Goal: Transaction & Acquisition: Purchase product/service

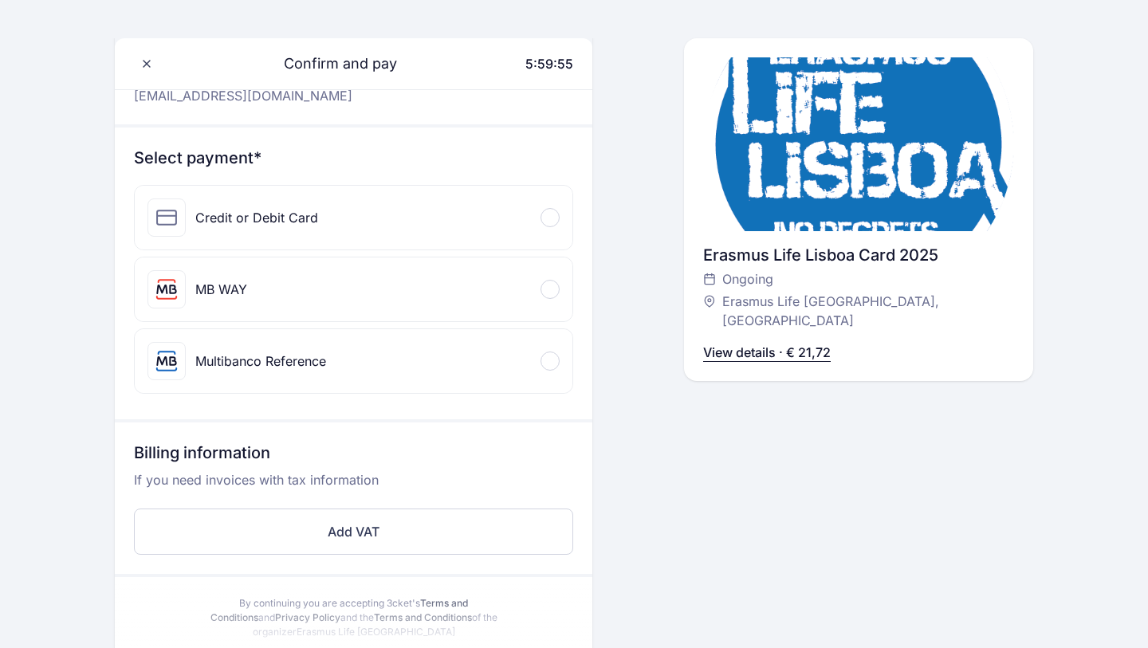
scroll to position [160, 0]
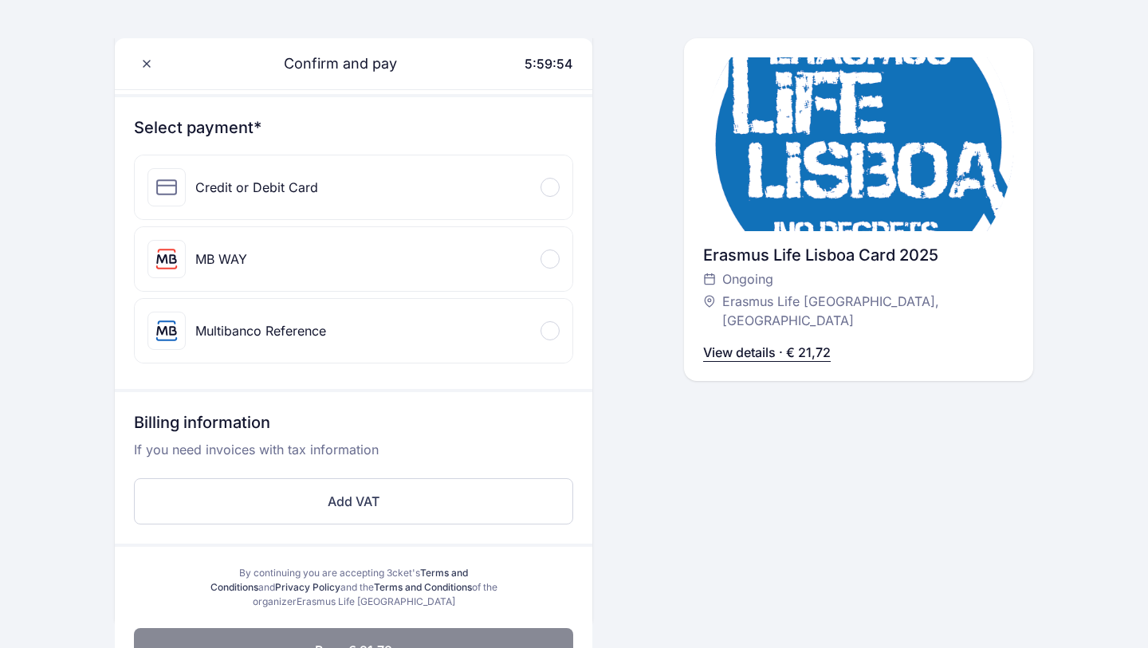
click at [471, 211] on div "Credit or Debit Card" at bounding box center [354, 188] width 438 height 64
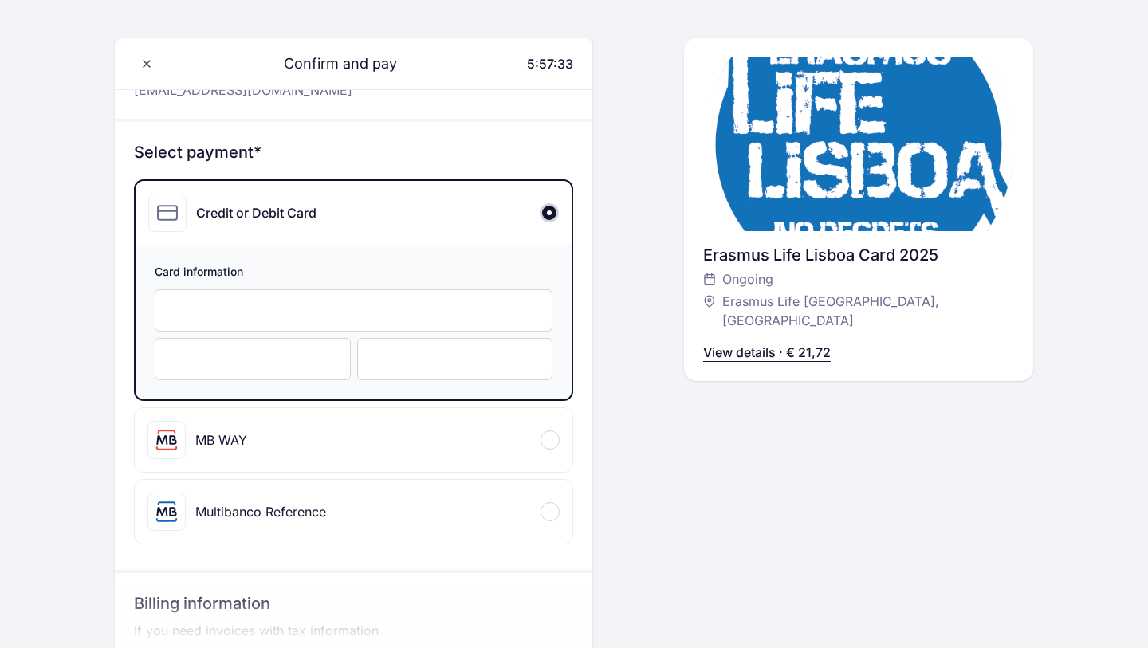
scroll to position [138, 0]
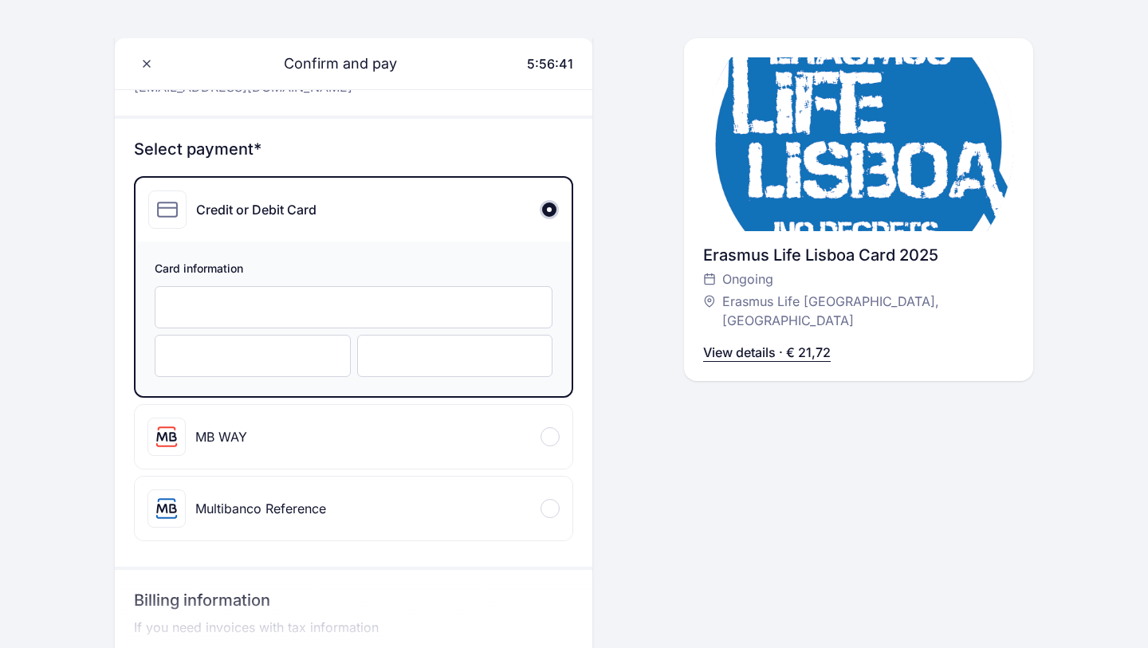
click at [250, 444] on div "MB WAY" at bounding box center [354, 437] width 438 height 64
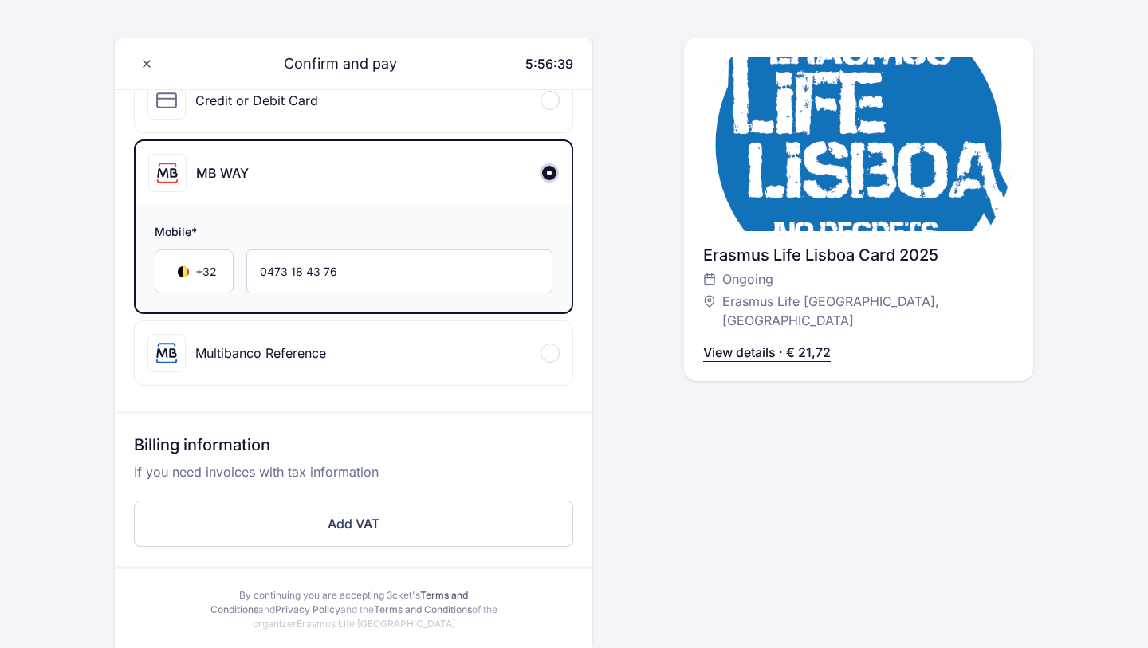
scroll to position [247, 0]
click at [243, 351] on div "Multibanco Reference" at bounding box center [260, 352] width 131 height 19
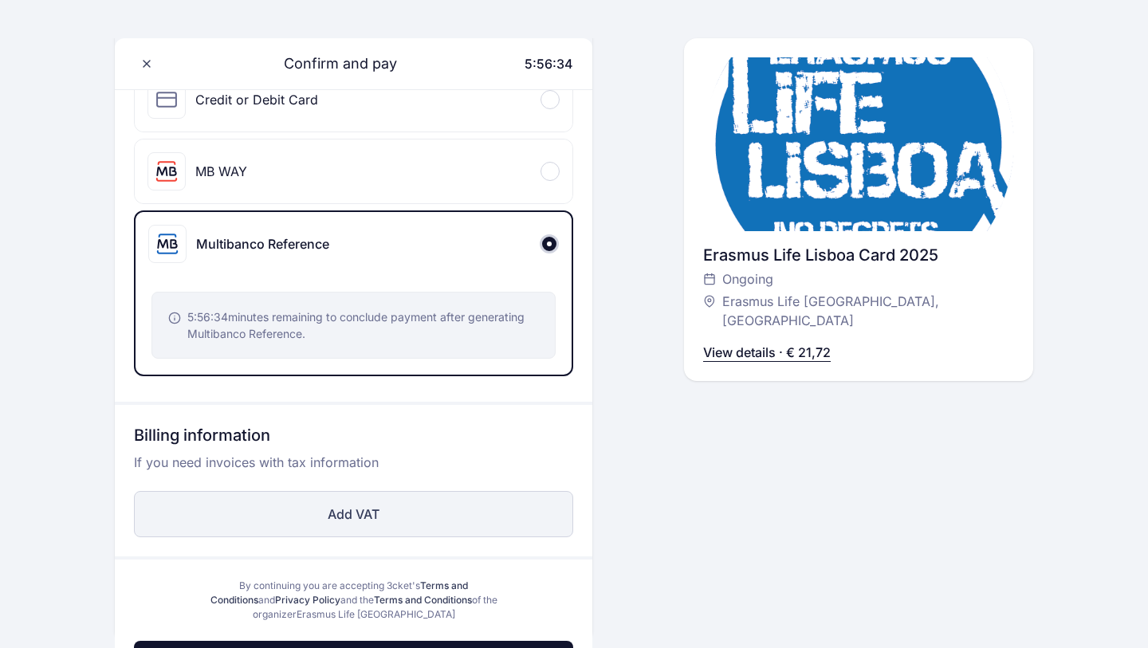
scroll to position [470, 0]
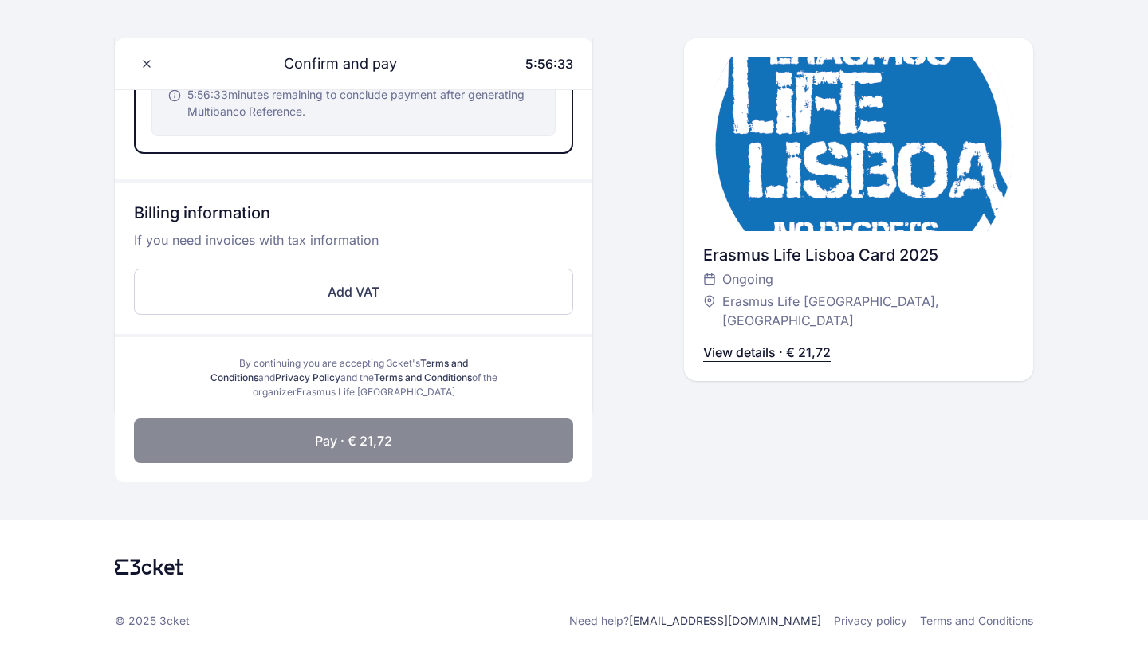
click at [295, 442] on button "Pay · € 21,72" at bounding box center [353, 441] width 439 height 45
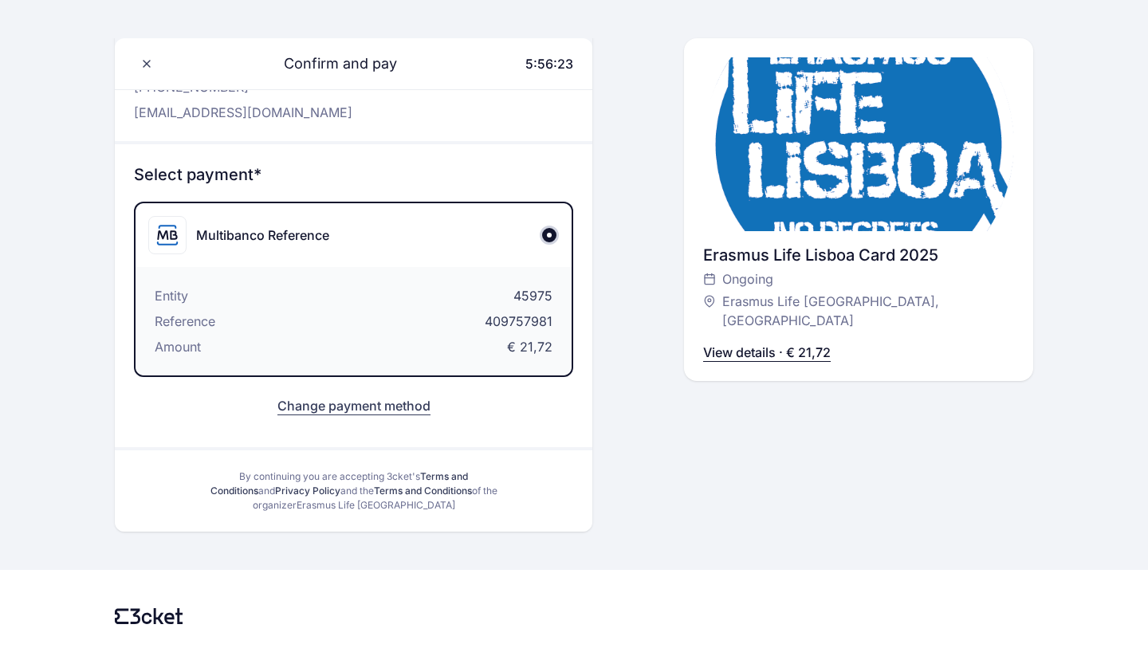
scroll to position [162, 0]
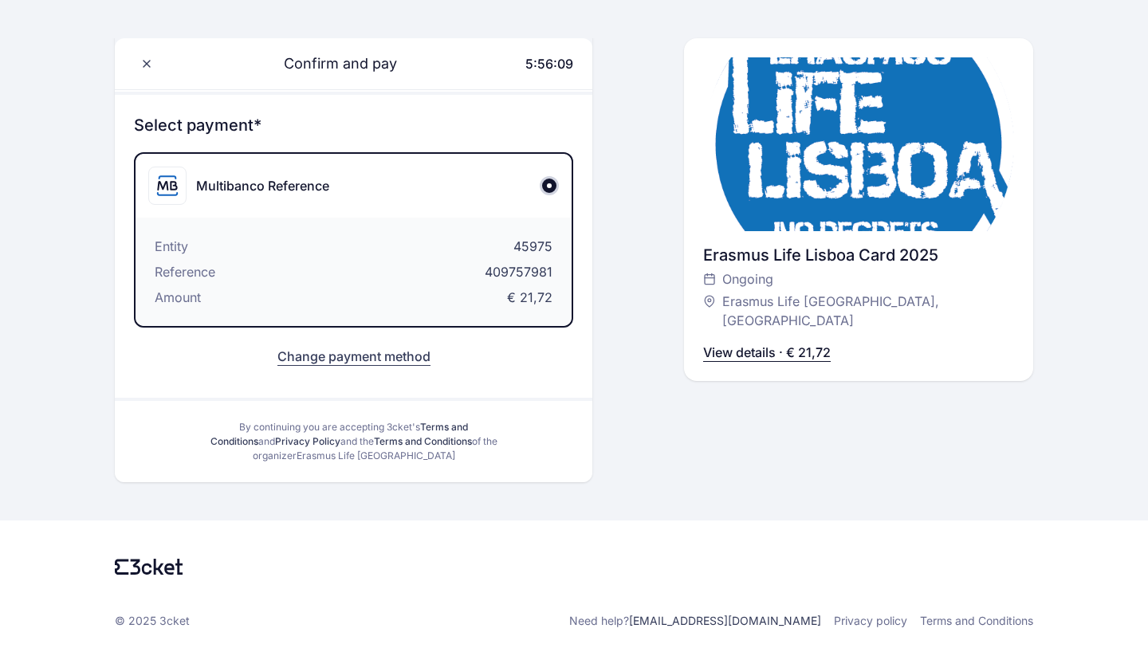
click at [360, 360] on button "Change payment method" at bounding box center [354, 356] width 153 height 19
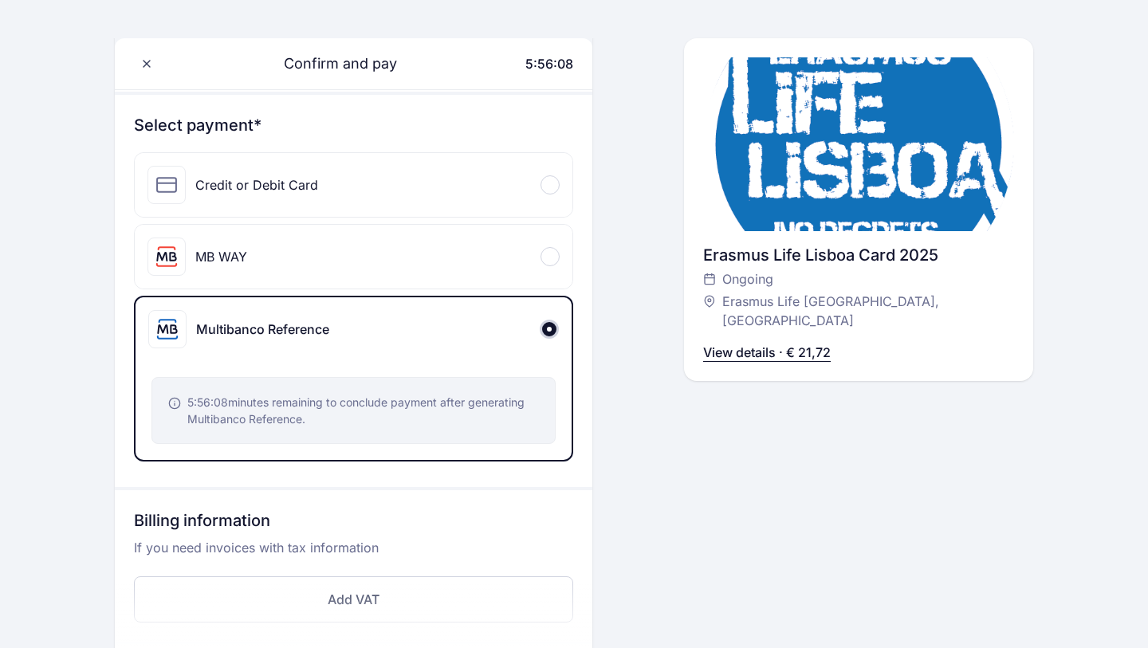
click at [372, 284] on div "MB WAY" at bounding box center [354, 257] width 438 height 64
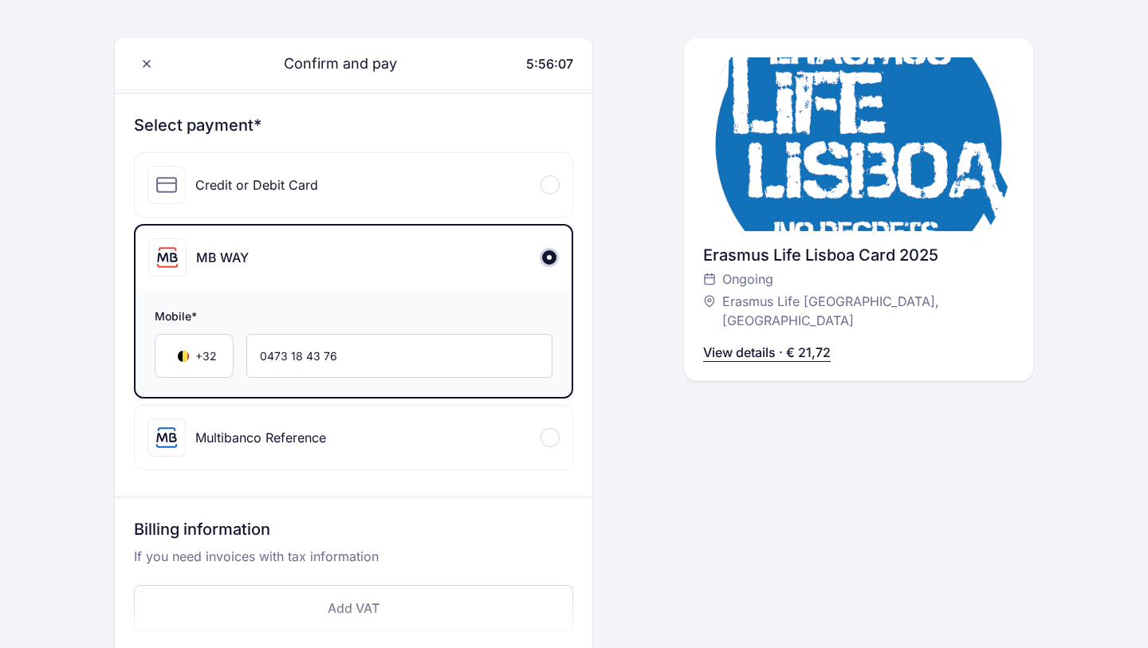
click at [405, 187] on div "Credit or Debit Card" at bounding box center [354, 185] width 438 height 64
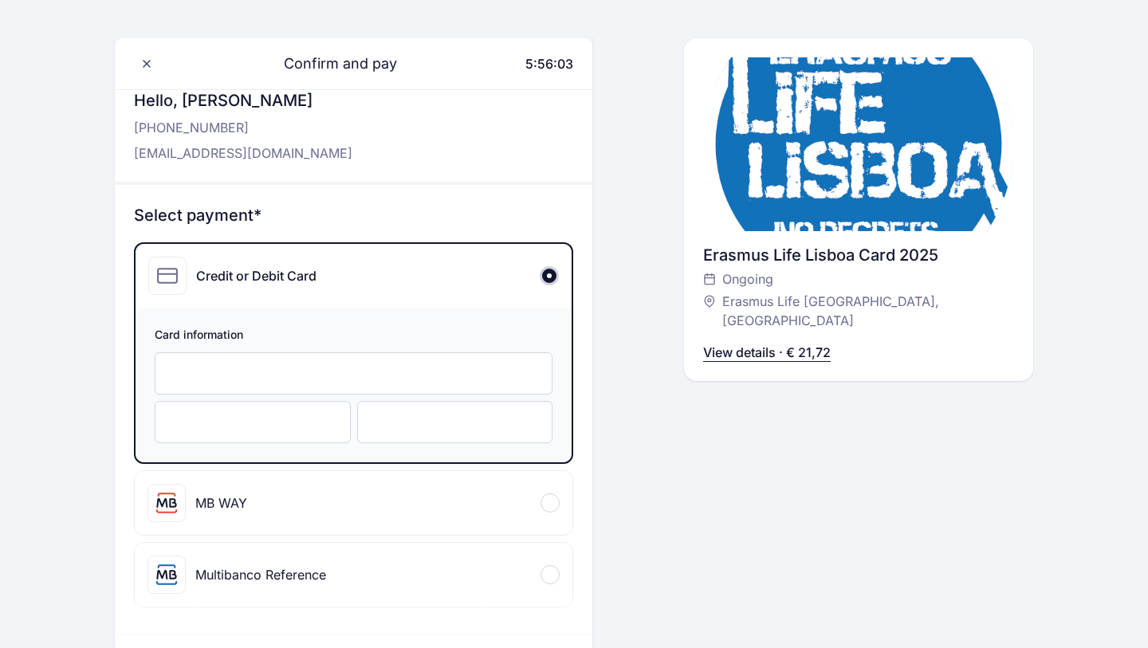
scroll to position [65, 0]
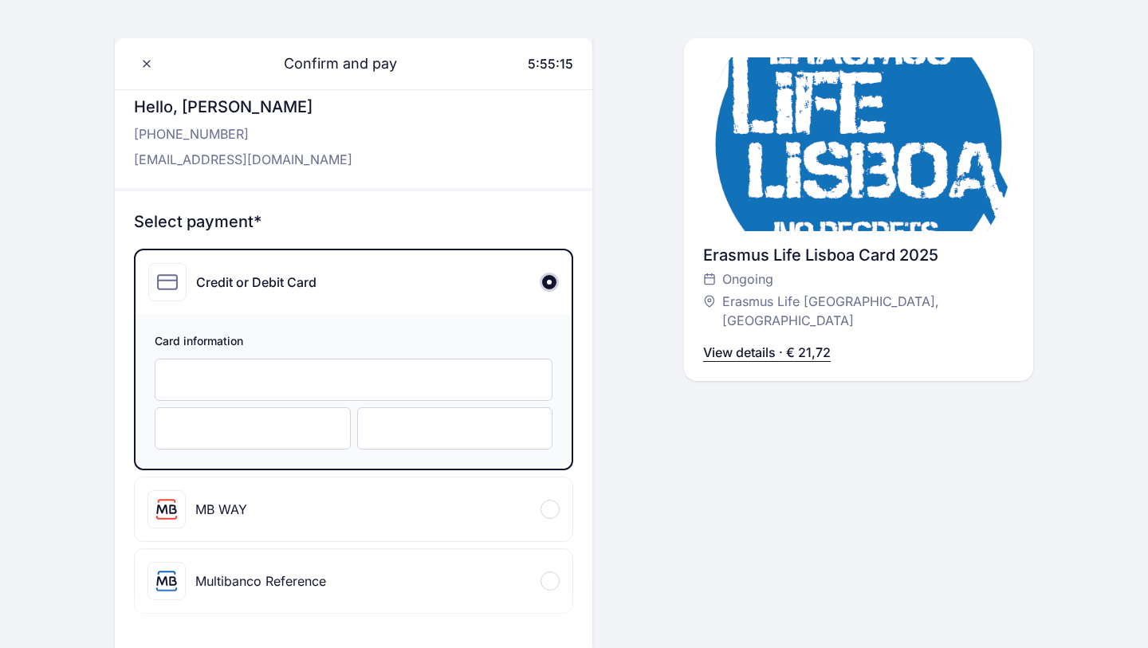
click at [371, 522] on div "MB WAY" at bounding box center [354, 510] width 438 height 64
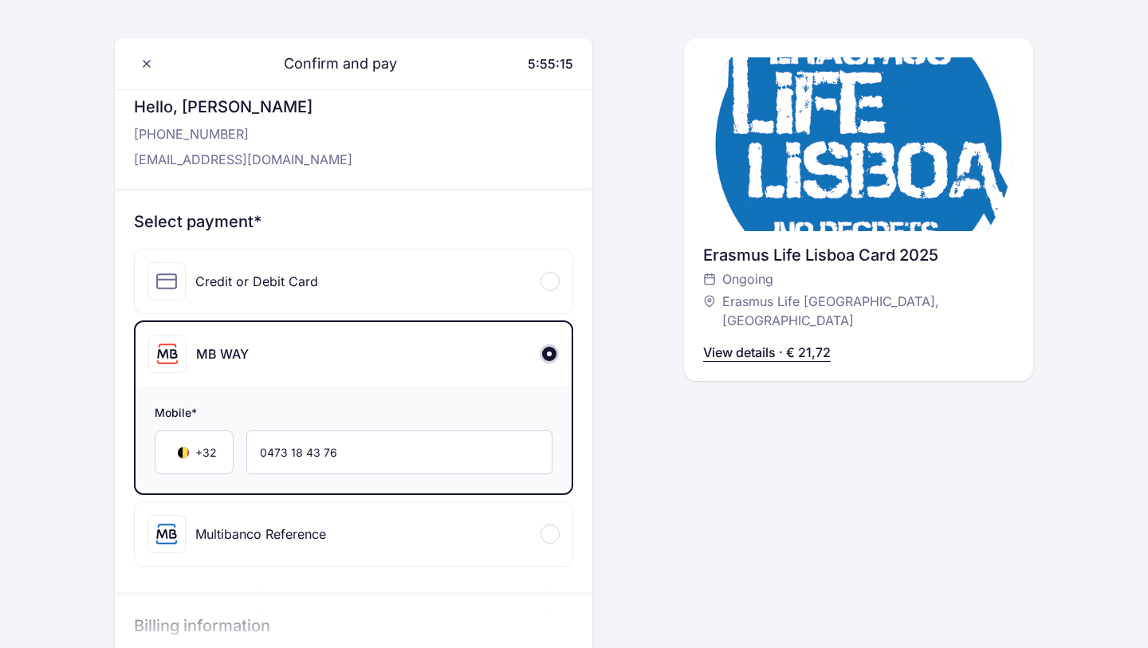
scroll to position [307, 0]
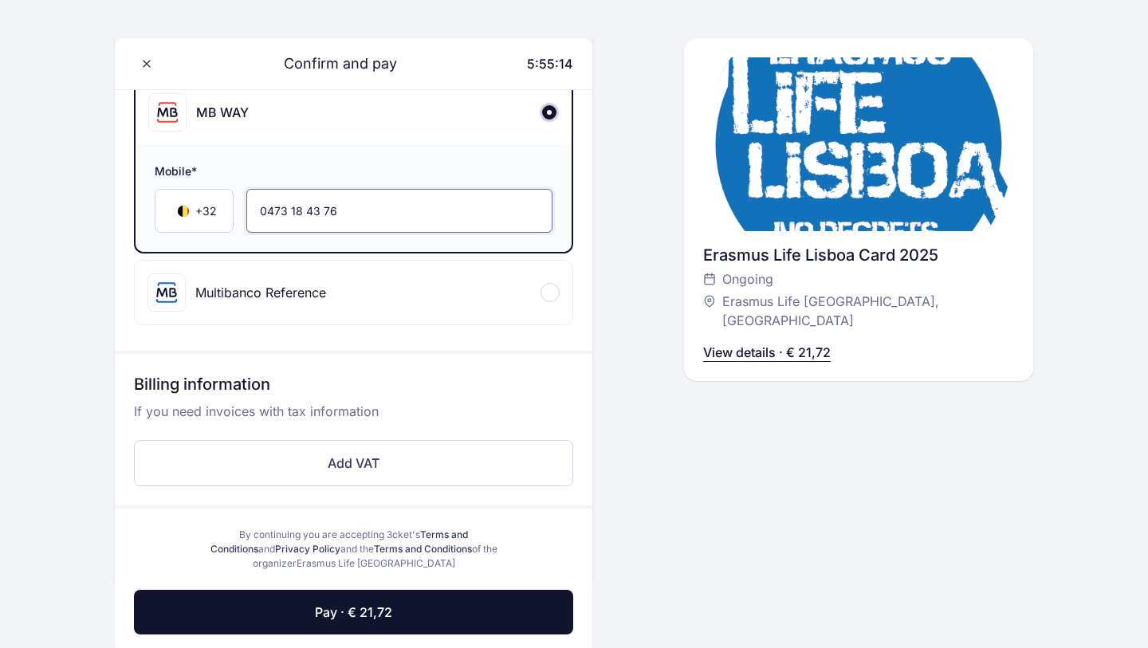
click at [267, 202] on input "0473 18 43 76" at bounding box center [399, 211] width 306 height 44
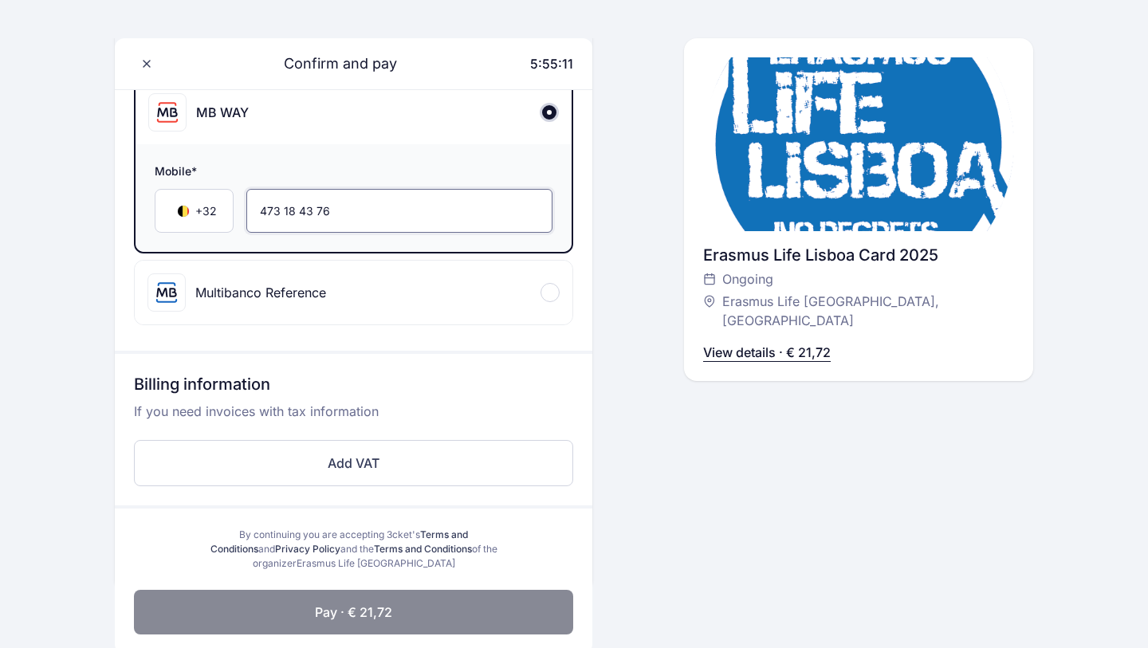
type input "473 18 43 76"
click at [336, 613] on span "Pay · € 21,72" at bounding box center [353, 612] width 77 height 19
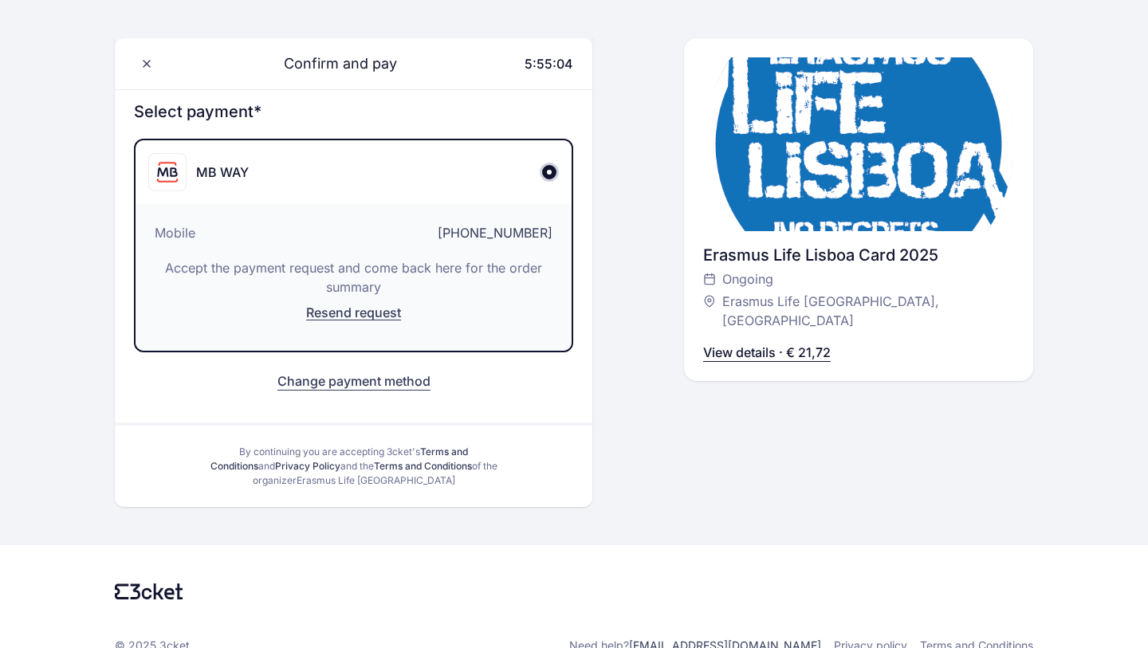
scroll to position [200, 0]
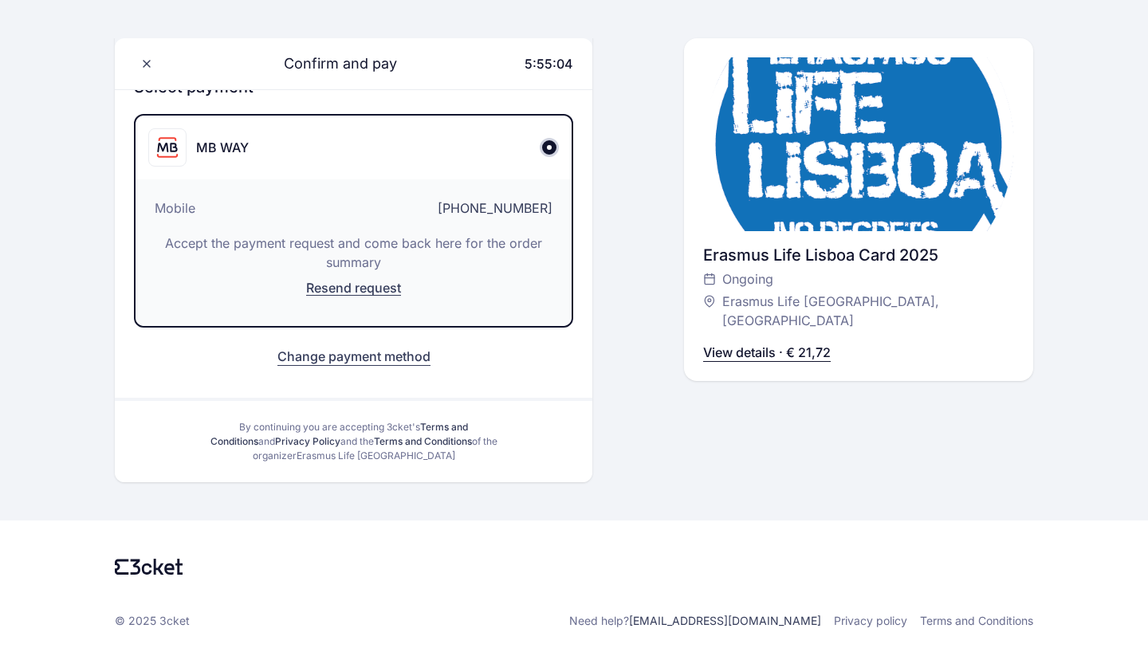
click at [368, 363] on button "Change payment method" at bounding box center [354, 356] width 153 height 19
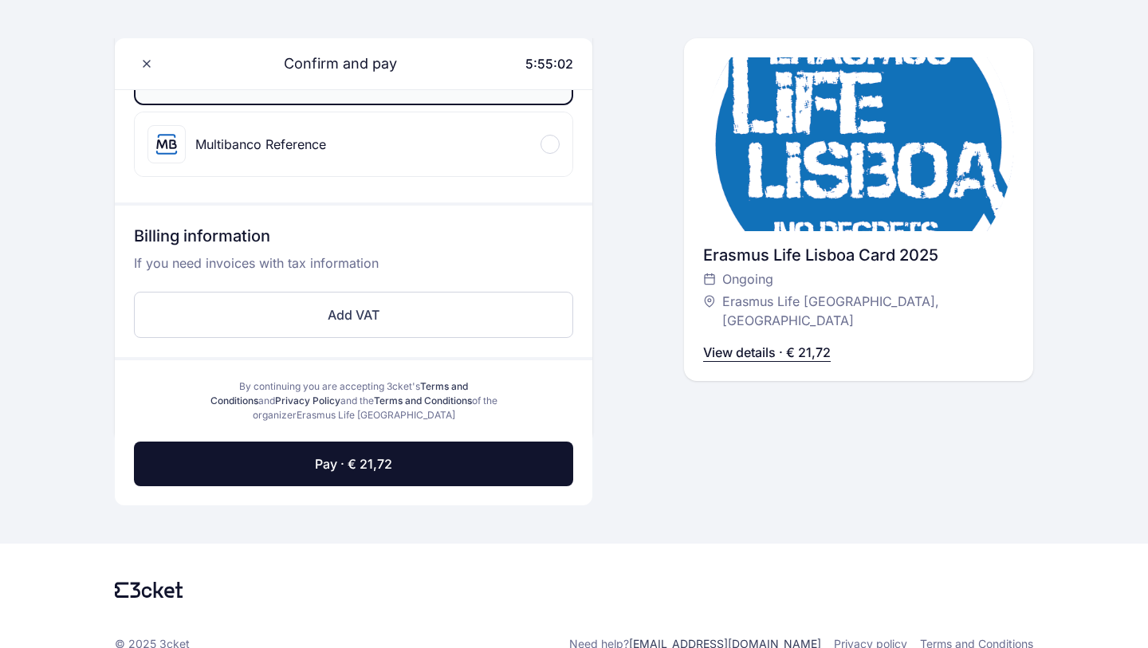
scroll to position [257, 0]
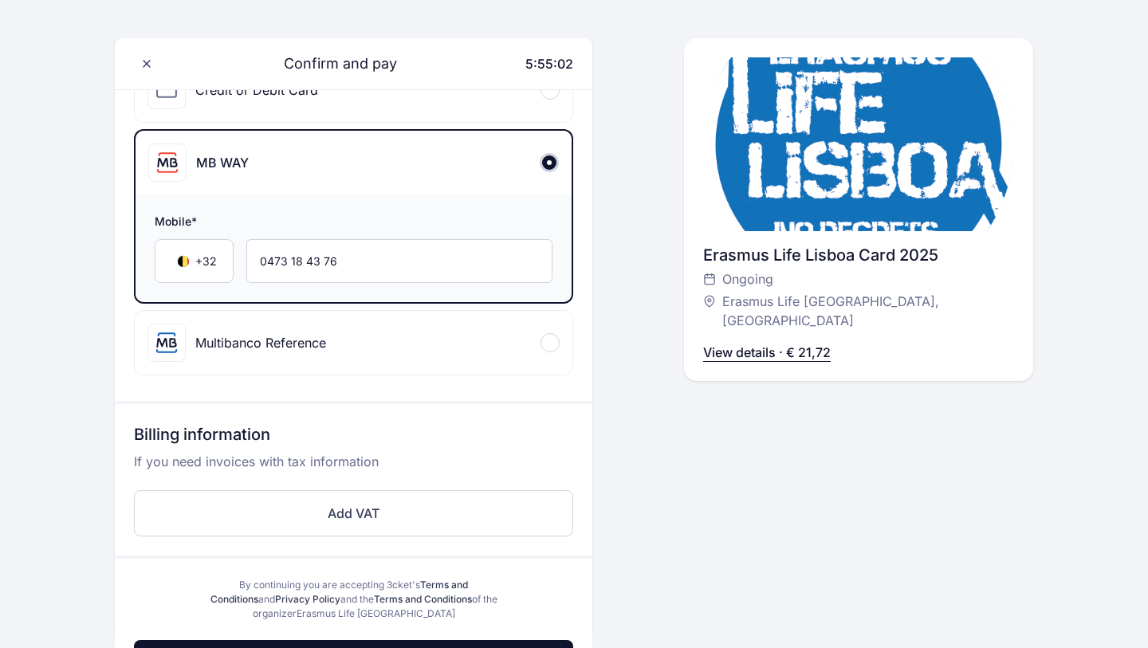
click at [368, 362] on div "Multibanco Reference" at bounding box center [354, 343] width 438 height 64
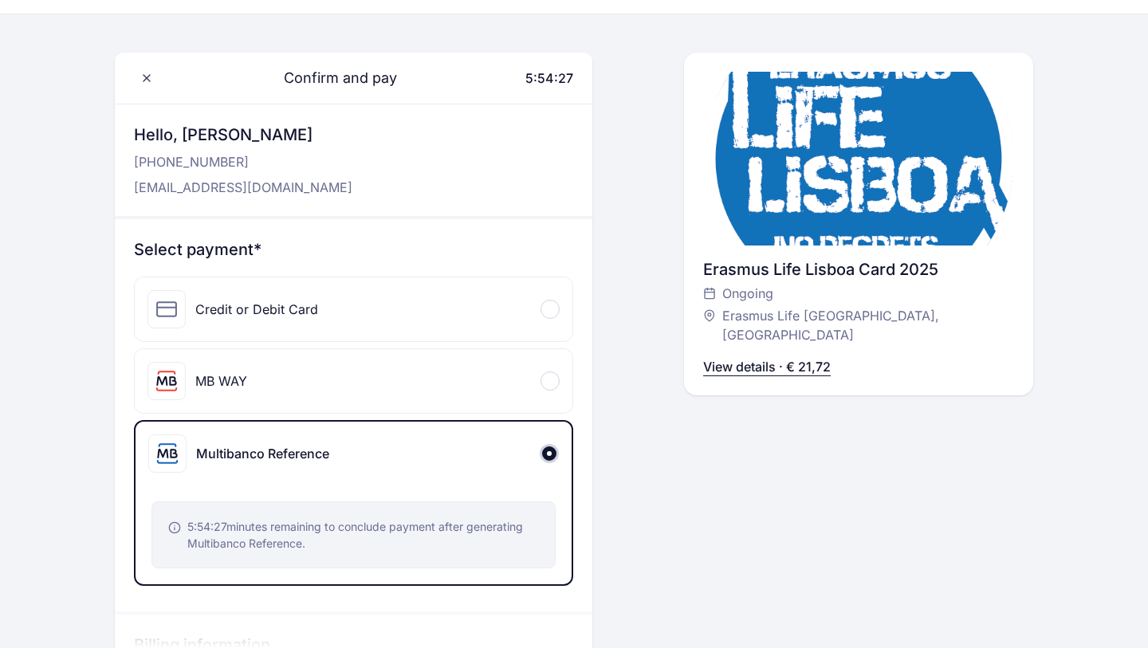
scroll to position [0, 0]
